Goal: Find specific page/section: Find specific page/section

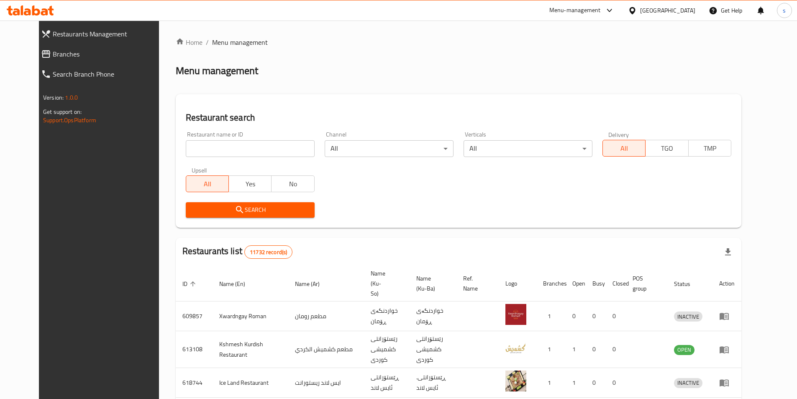
click at [186, 146] on input "search" at bounding box center [250, 148] width 129 height 17
paste input "Lahm Biajeen Jood, Al-za'afaraniya"
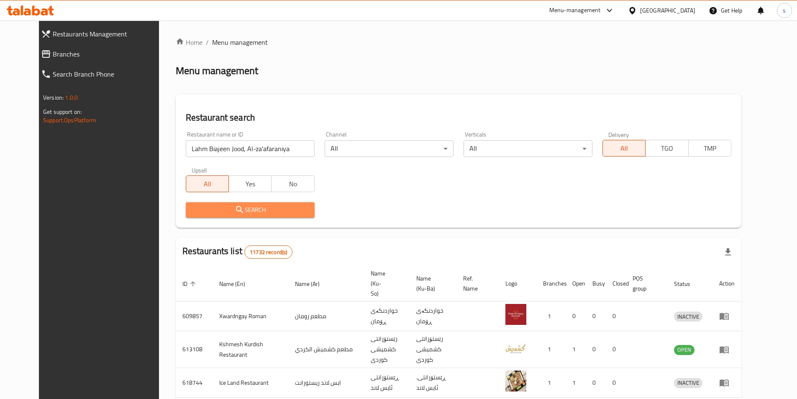
click at [241, 207] on span "Search" at bounding box center [249, 209] width 115 height 10
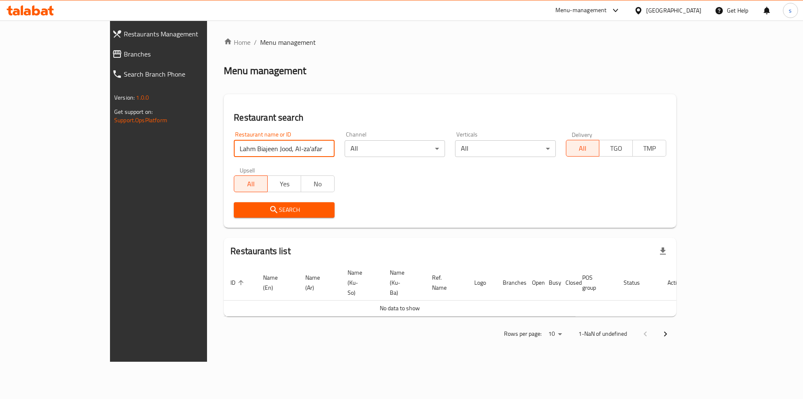
click at [271, 154] on input "Lahm Biajeen Jood, Al-za'afaraniya" at bounding box center [284, 148] width 100 height 17
type input "Lahm Biajeen Jood"
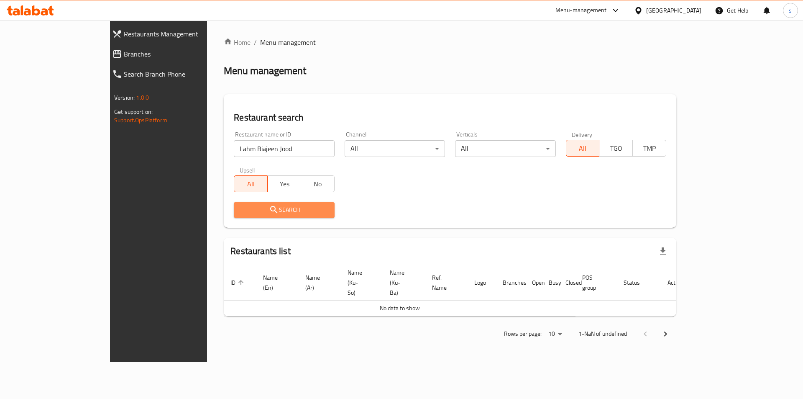
click at [269, 206] on icon "submit" at bounding box center [274, 209] width 10 height 10
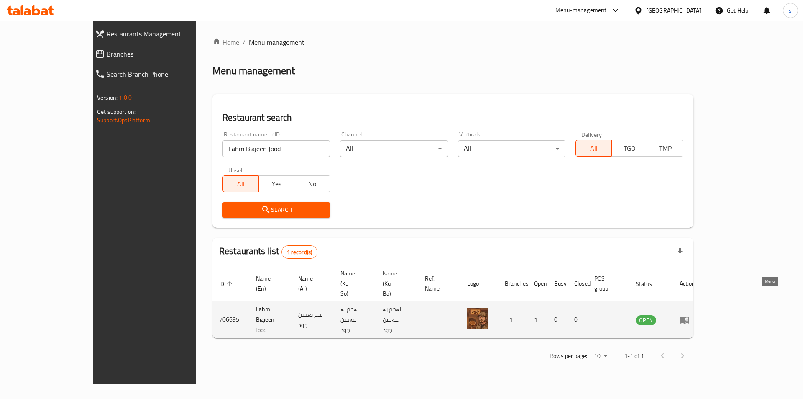
click at [689, 316] on icon "enhanced table" at bounding box center [684, 319] width 9 height 7
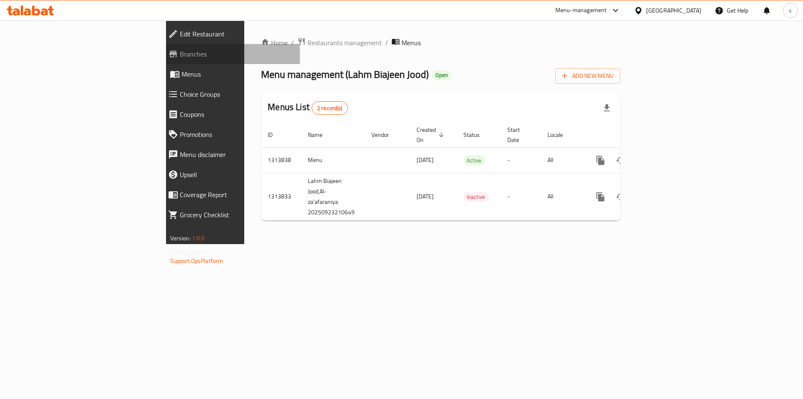
click at [161, 60] on link "Branches" at bounding box center [230, 54] width 139 height 20
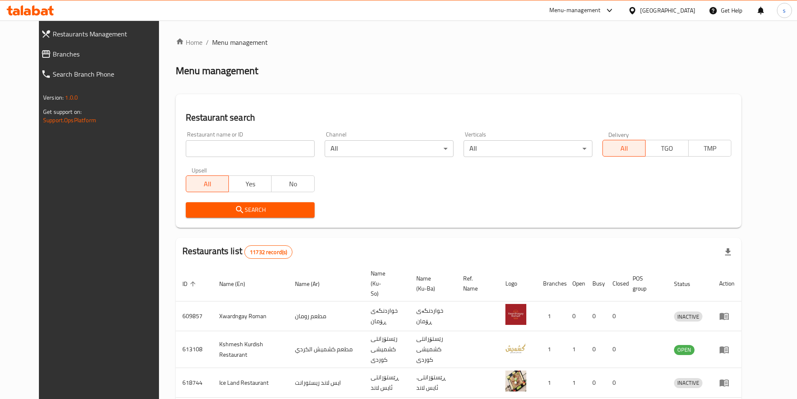
click at [196, 133] on div "Restaurant name or ID Restaurant name or ID" at bounding box center [250, 144] width 129 height 26
click at [191, 153] on input "search" at bounding box center [250, 148] width 129 height 17
paste input "Abojibal Grill, Albnook"
click button "Search" at bounding box center [250, 209] width 129 height 15
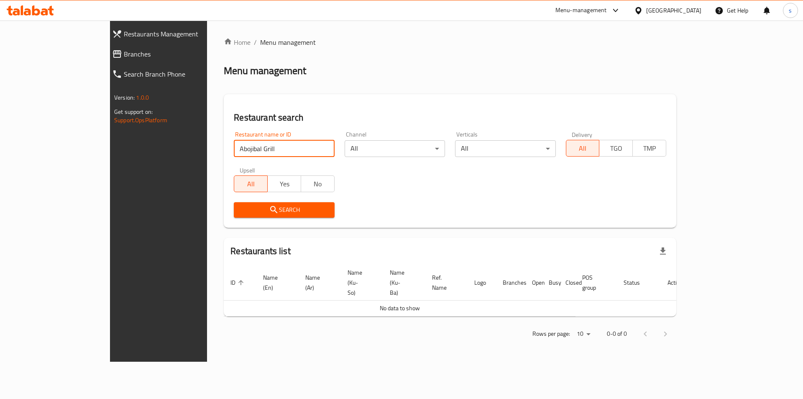
click at [234, 149] on input "Abojibal Grill" at bounding box center [284, 148] width 100 height 17
click at [234, 148] on input "Abojibal Grill" at bounding box center [284, 148] width 100 height 17
click at [234, 152] on input "Abojibal Grill" at bounding box center [284, 148] width 100 height 17
click button "Search" at bounding box center [284, 209] width 100 height 15
click at [234, 146] on input "Abojibal Grill" at bounding box center [284, 148] width 100 height 17
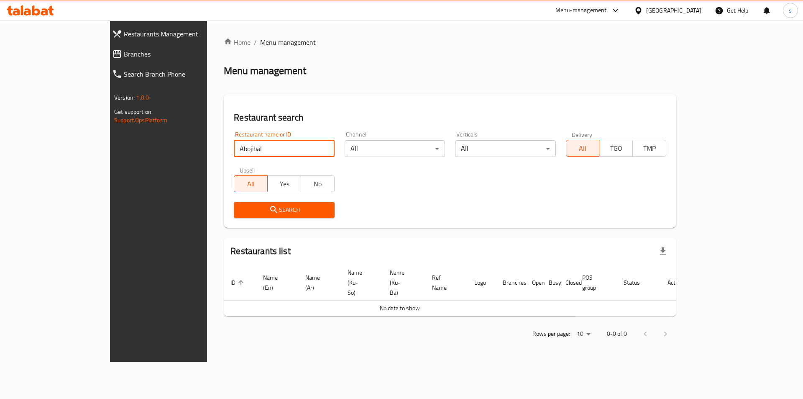
type input "Abojibal"
click button "Search" at bounding box center [284, 209] width 100 height 15
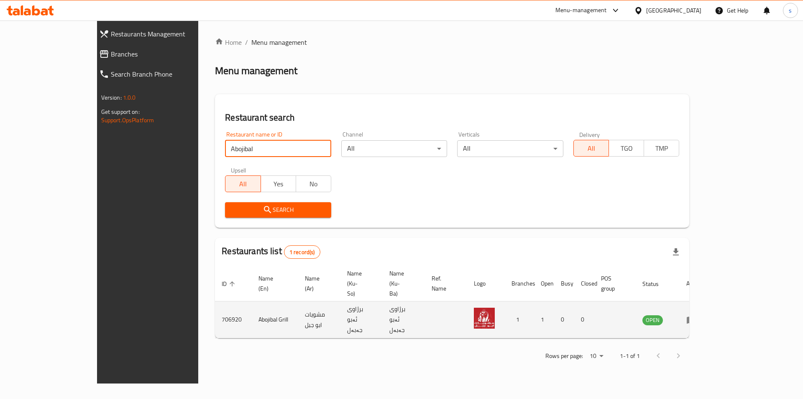
click at [708, 302] on td "enhanced table" at bounding box center [694, 319] width 29 height 37
click at [696, 316] on icon "enhanced table" at bounding box center [691, 319] width 9 height 7
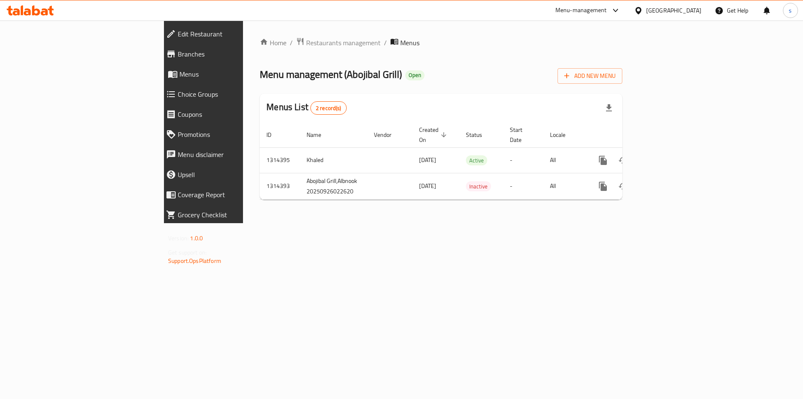
click at [159, 59] on link "Branches" at bounding box center [228, 54] width 139 height 20
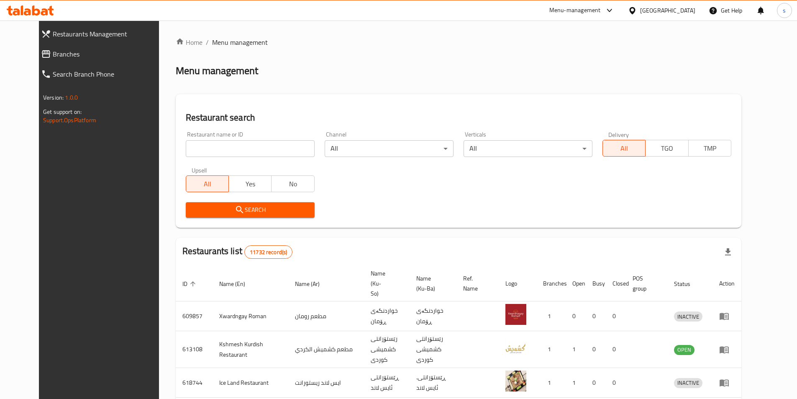
click at [188, 169] on div "All Yes No" at bounding box center [250, 179] width 129 height 25
click at [190, 150] on input "search" at bounding box center [250, 148] width 129 height 17
paste input "Al Sahar, [PERSON_NAME]"
type input "Al Sahar"
click button "Search" at bounding box center [250, 209] width 129 height 15
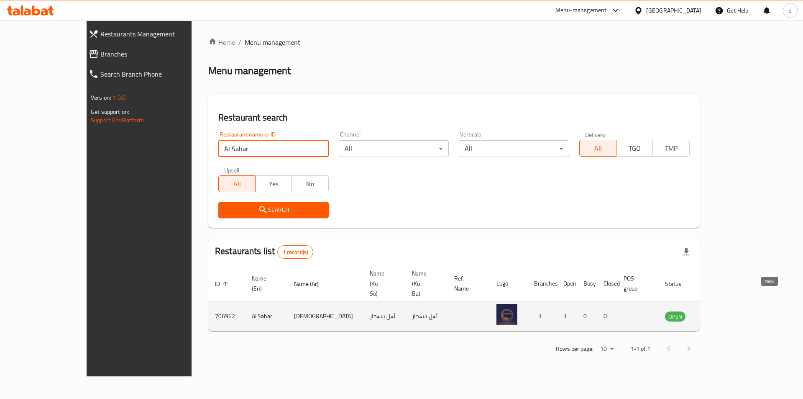
click at [718, 313] on icon "enhanced table" at bounding box center [713, 316] width 9 height 7
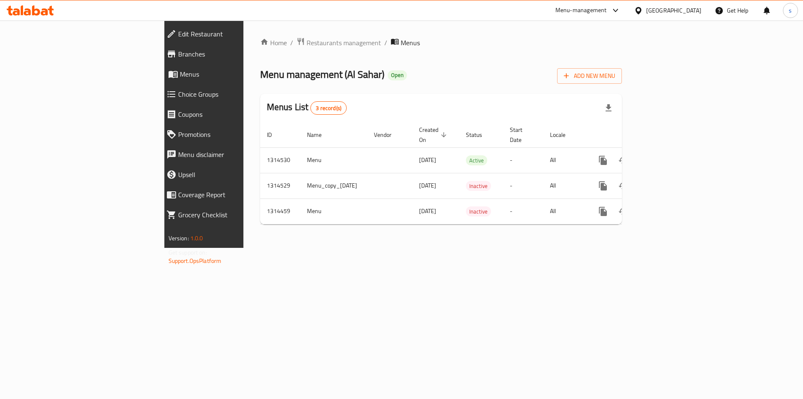
click at [168, 55] on icon at bounding box center [172, 54] width 8 height 7
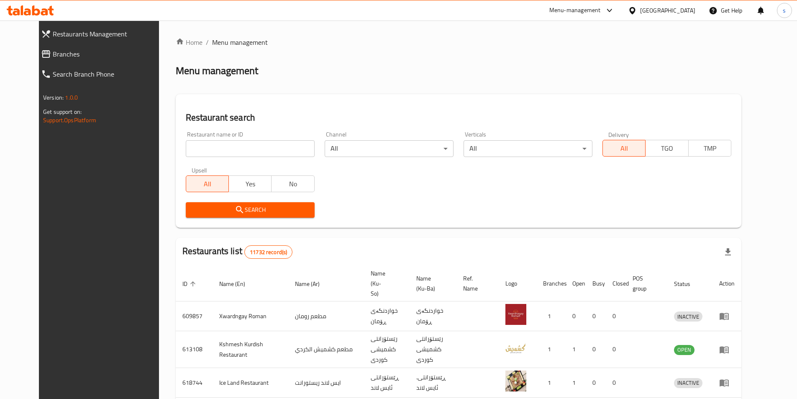
click at [210, 146] on div at bounding box center [398, 199] width 797 height 399
click at [210, 146] on input "search" at bounding box center [250, 148] width 129 height 17
paste input "King of Mussels, Dijlah Mall, Baghdad Jdeda"
click button "Search" at bounding box center [250, 209] width 129 height 15
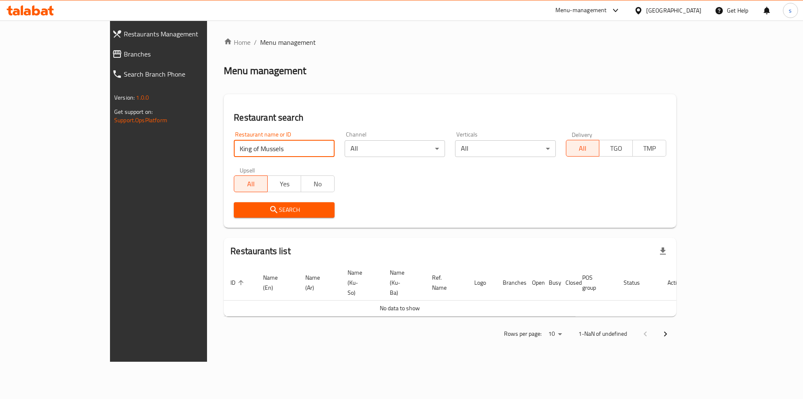
type input "King of Mussels"
click button "Search" at bounding box center [284, 209] width 100 height 15
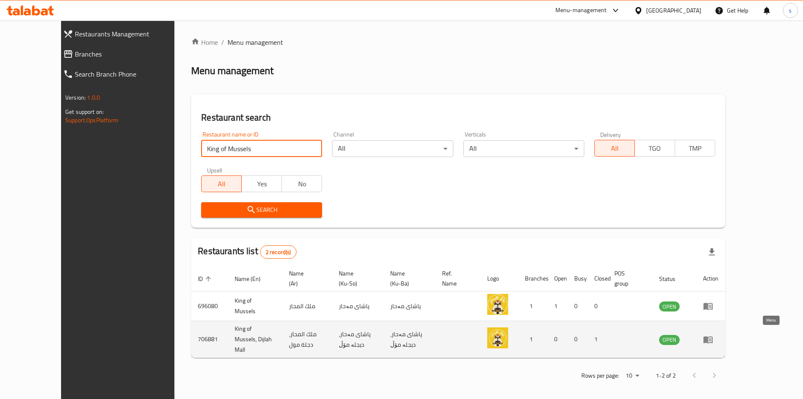
click at [718, 338] on link "enhanced table" at bounding box center [710, 339] width 15 height 10
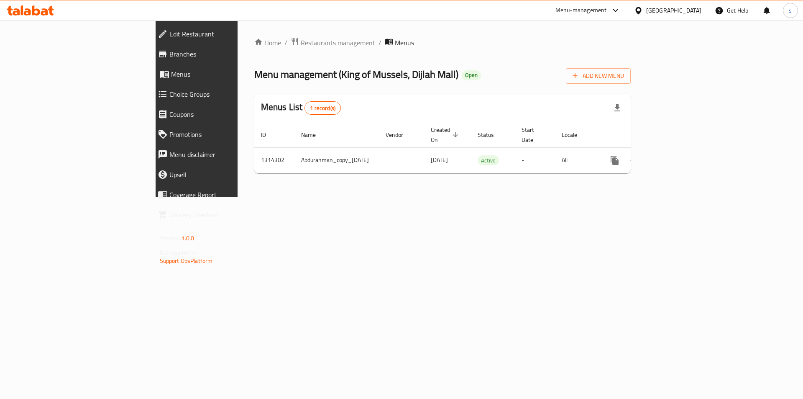
click at [169, 51] on span "Branches" at bounding box center [226, 54] width 114 height 10
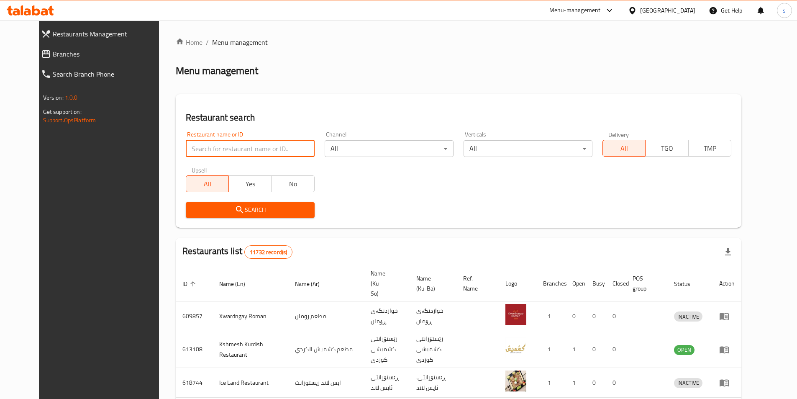
click at [201, 150] on input "search" at bounding box center [250, 148] width 129 height 17
paste input "Yooz Burger, Al aathameya"
type input "Yooz Burger"
click button "Search" at bounding box center [250, 209] width 129 height 15
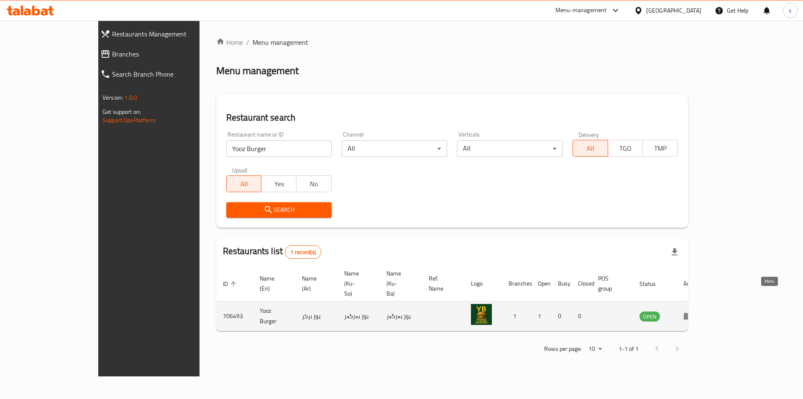
click at [693, 311] on icon "enhanced table" at bounding box center [688, 316] width 10 height 10
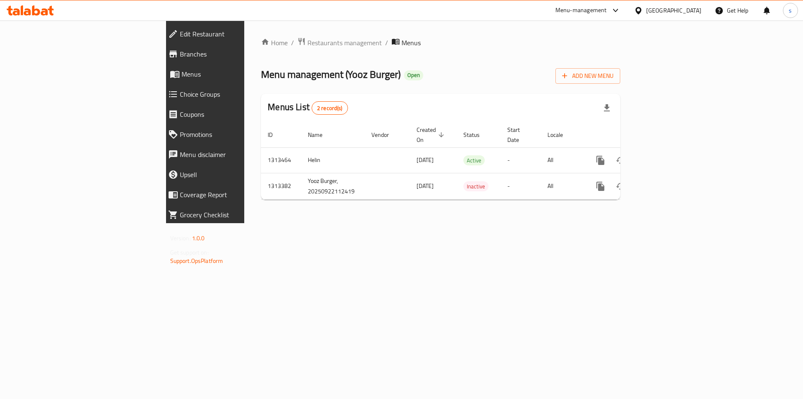
click at [180, 54] on span "Branches" at bounding box center [237, 54] width 114 height 10
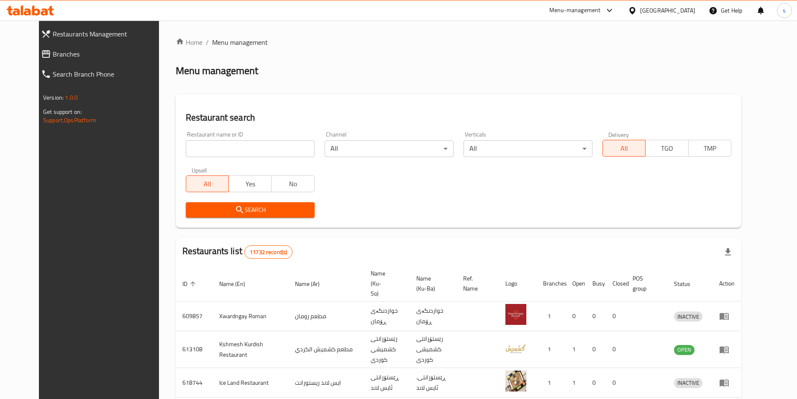
click at [209, 153] on input "search" at bounding box center [250, 148] width 129 height 17
paste input "Babylon Fish, Karada Dakhel"
click button "Search" at bounding box center [250, 209] width 129 height 15
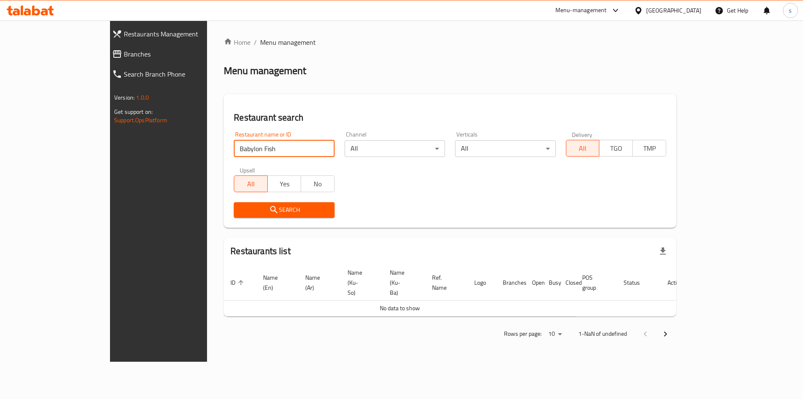
type input "Babylon Fish"
click button "Search" at bounding box center [284, 209] width 100 height 15
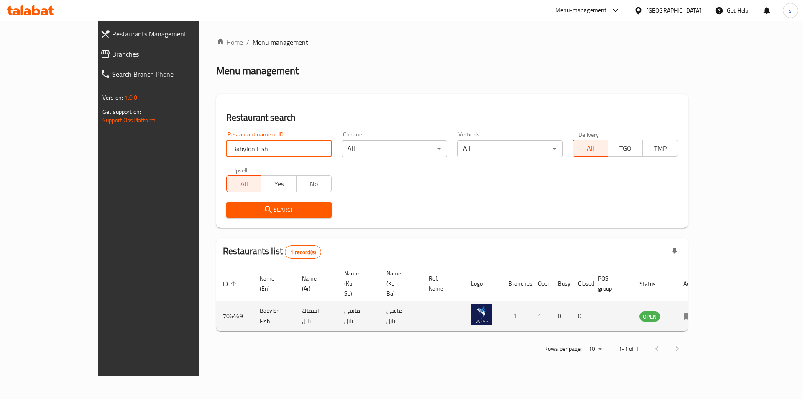
click at [693, 311] on icon "enhanced table" at bounding box center [688, 316] width 10 height 10
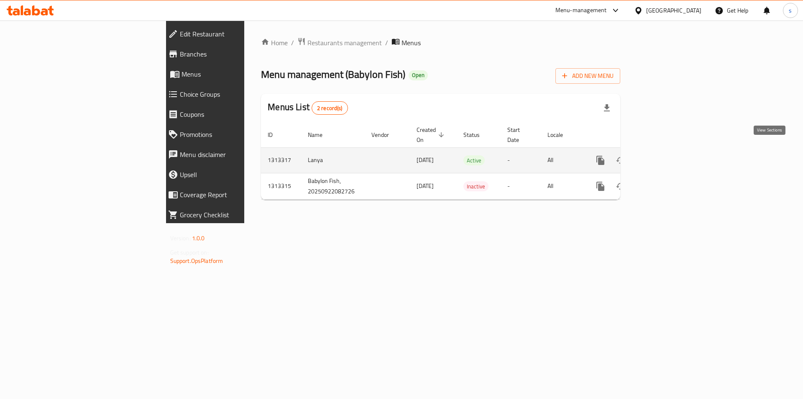
click at [671, 157] on link "enhanced table" at bounding box center [661, 160] width 20 height 20
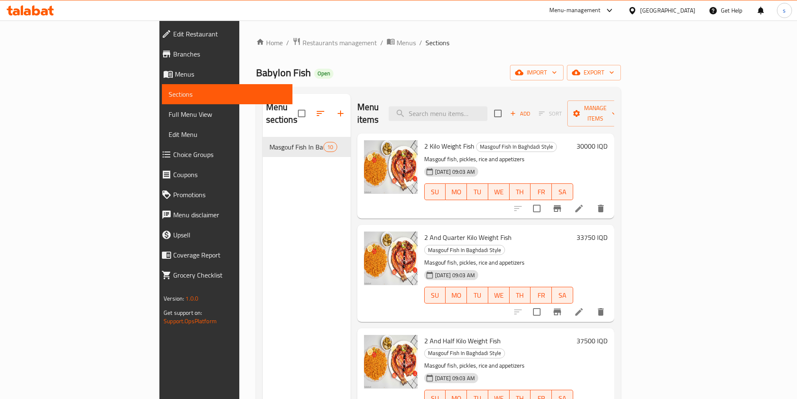
click at [173, 55] on span "Branches" at bounding box center [229, 54] width 112 height 10
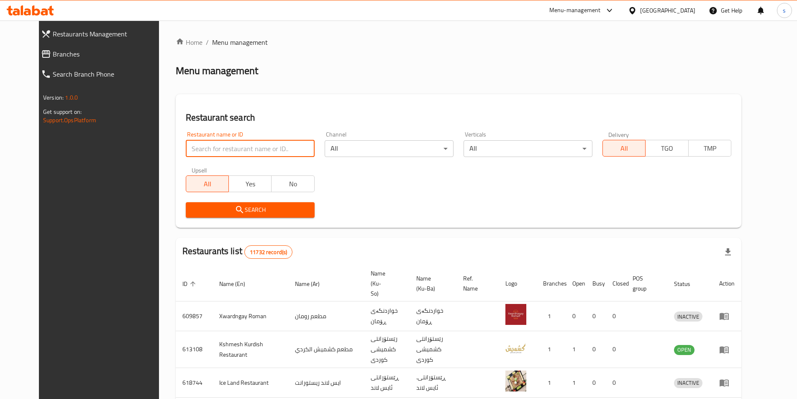
click at [226, 155] on input "search" at bounding box center [250, 148] width 129 height 17
paste input "Abojibal Grill, Albnook"
click button "Search" at bounding box center [250, 209] width 129 height 15
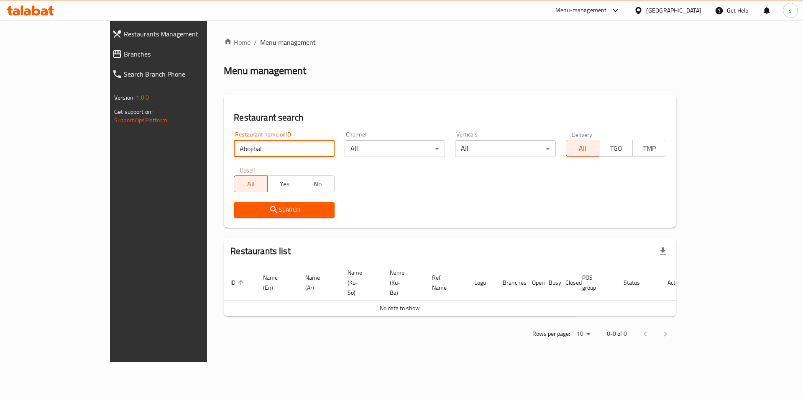
type input "Abojibal"
click button "Search" at bounding box center [284, 209] width 100 height 15
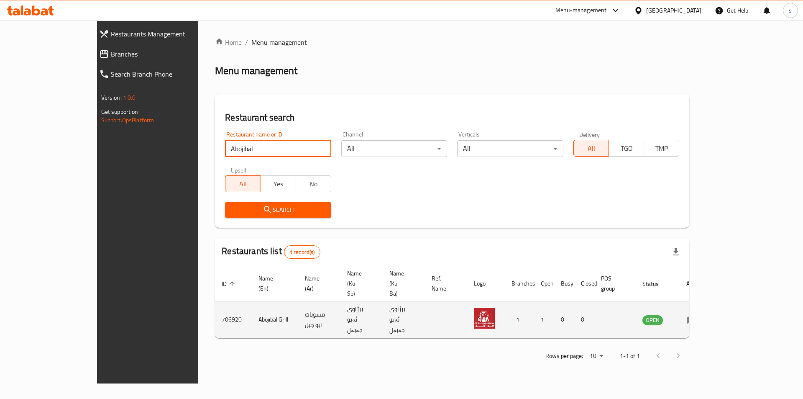
click at [696, 316] on icon "enhanced table" at bounding box center [691, 319] width 9 height 7
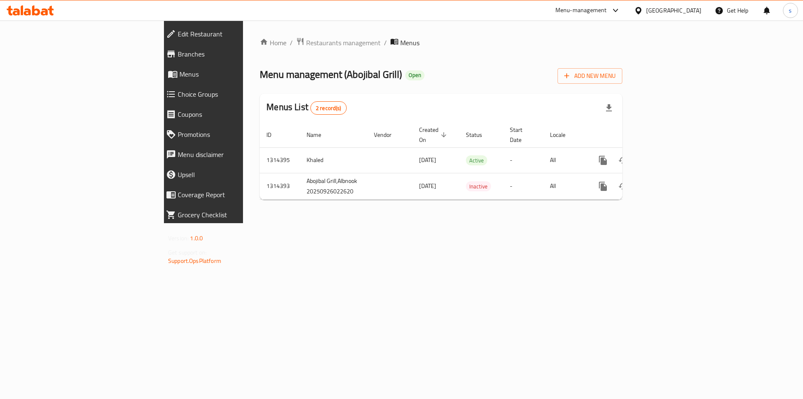
click at [178, 52] on span "Branches" at bounding box center [235, 54] width 114 height 10
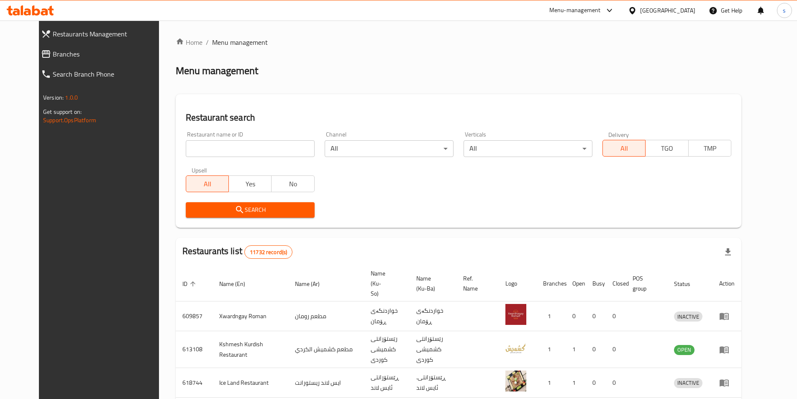
click at [186, 148] on input "search" at bounding box center [250, 148] width 129 height 17
paste input "King of Mussels, [PERSON_NAME], Baghdad Jdeda"
click button "Search" at bounding box center [250, 209] width 129 height 15
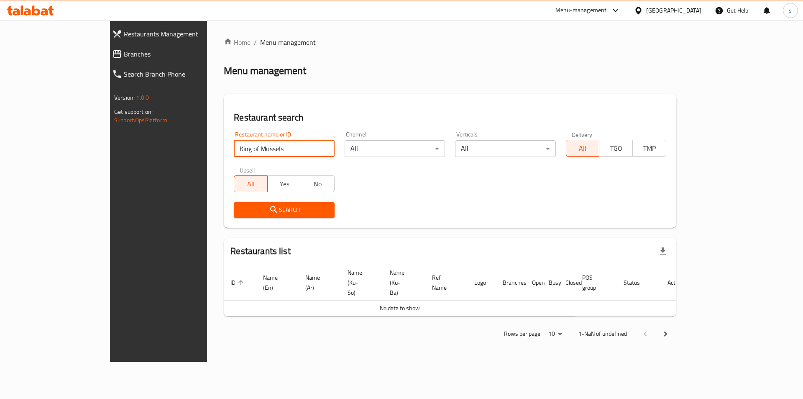
type input "King of Mussels"
click button "Search" at bounding box center [284, 209] width 100 height 15
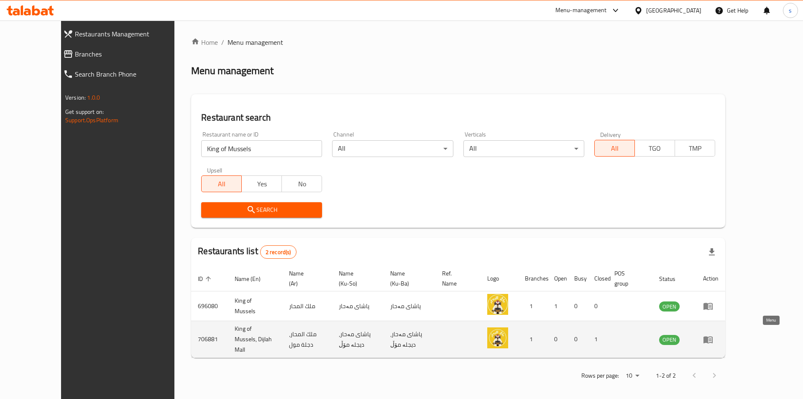
click at [713, 336] on icon "enhanced table" at bounding box center [707, 339] width 9 height 7
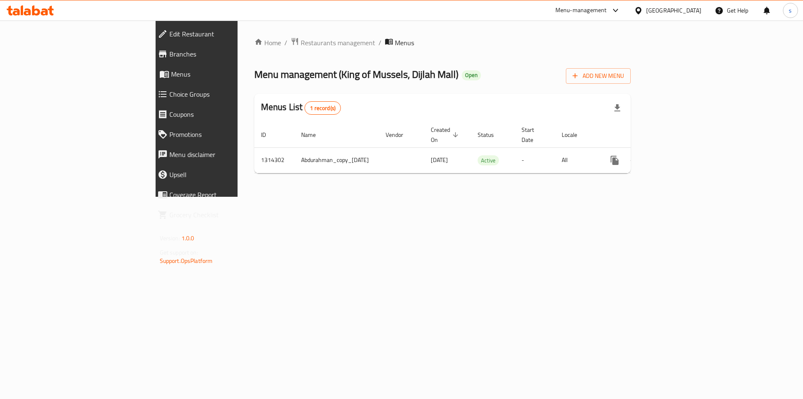
click at [151, 47] on link "Branches" at bounding box center [220, 54] width 139 height 20
